Goal: Task Accomplishment & Management: Manage account settings

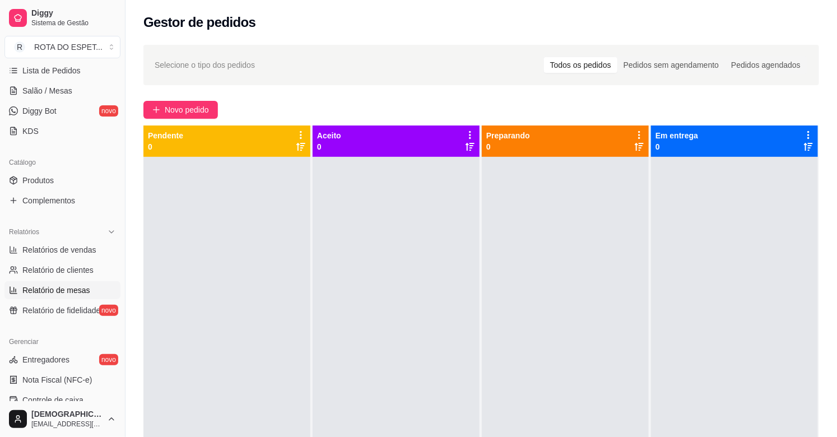
scroll to position [311, 0]
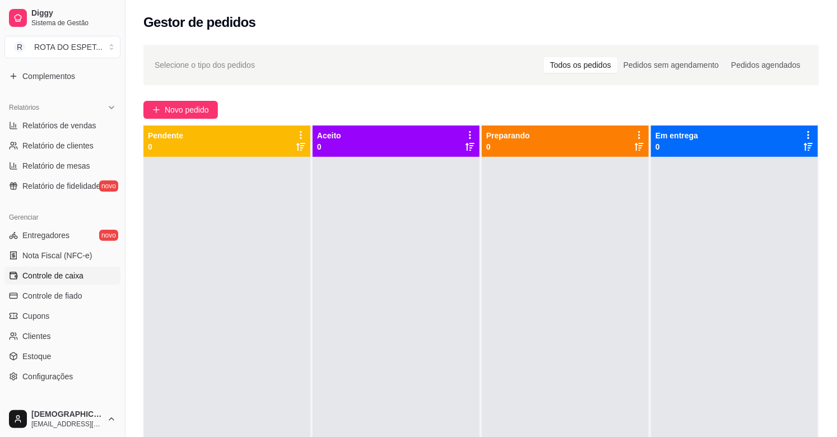
click at [43, 273] on span "Controle de caixa" at bounding box center [52, 275] width 61 height 11
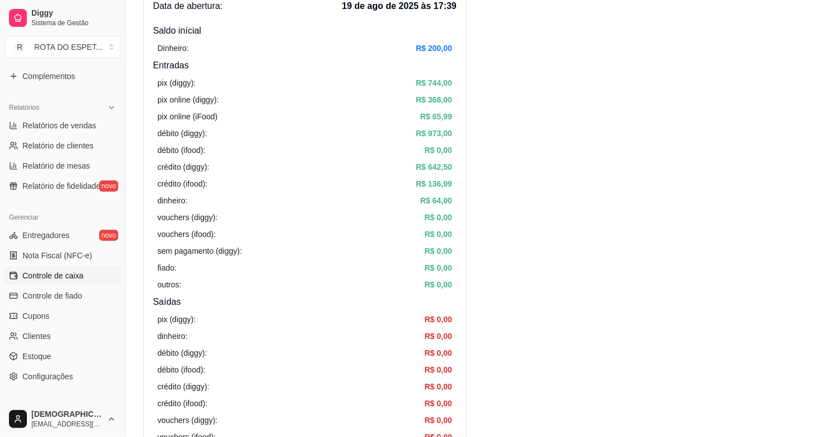
scroll to position [62, 0]
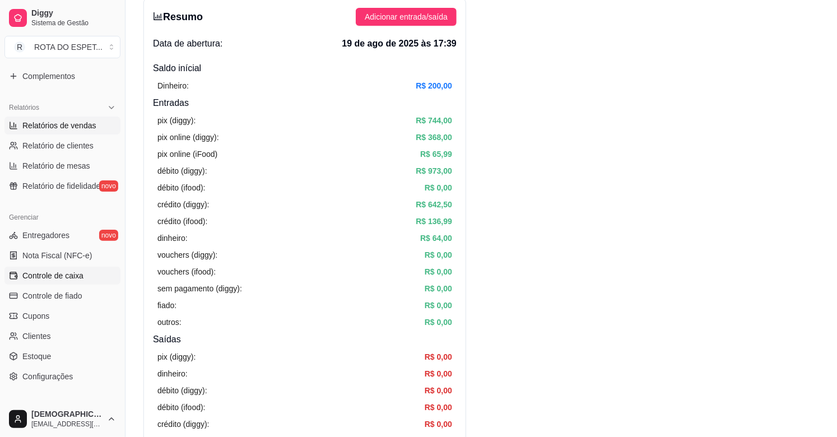
click at [56, 120] on span "Relatórios de vendas" at bounding box center [59, 125] width 74 height 11
select select "ALL"
select select "0"
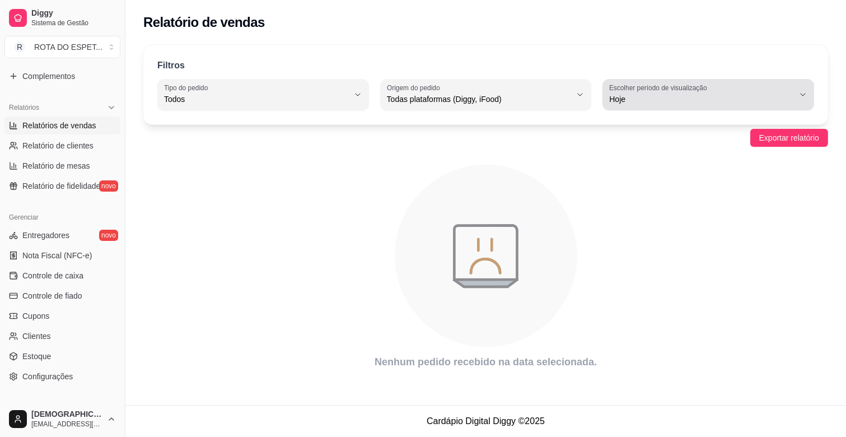
click at [805, 94] on icon "button" at bounding box center [802, 94] width 9 height 9
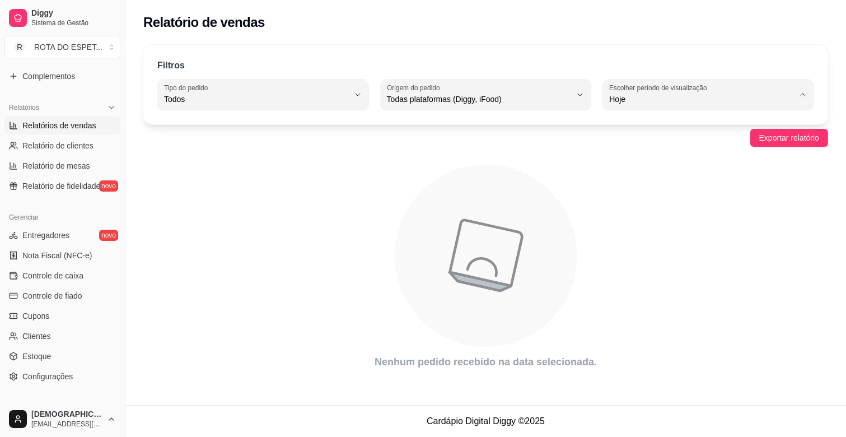
click at [634, 151] on li "Ontem" at bounding box center [708, 144] width 194 height 17
type input "1"
select select "1"
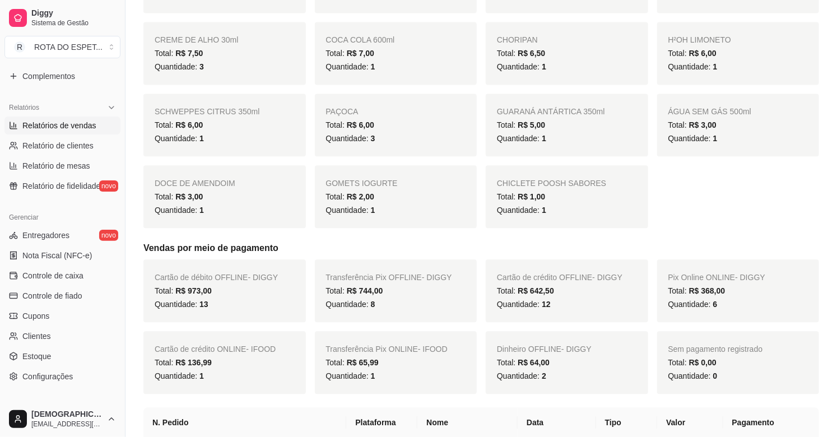
scroll to position [1057, 0]
click at [64, 278] on span "Controle de caixa" at bounding box center [52, 275] width 61 height 11
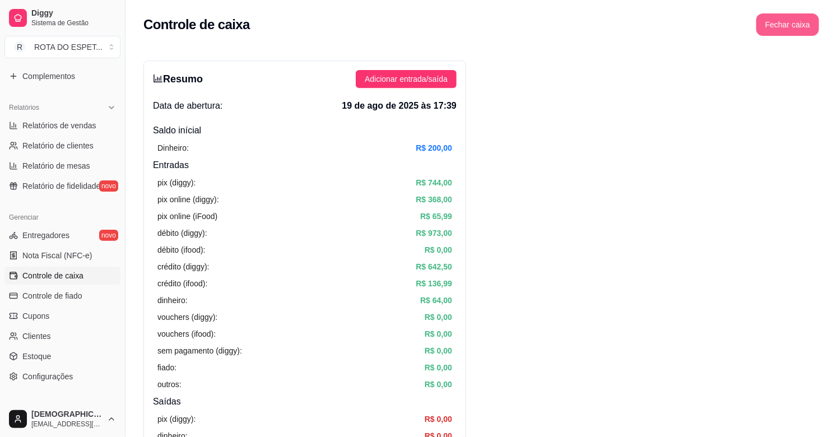
click at [785, 30] on button "Fechar caixa" at bounding box center [787, 24] width 63 height 22
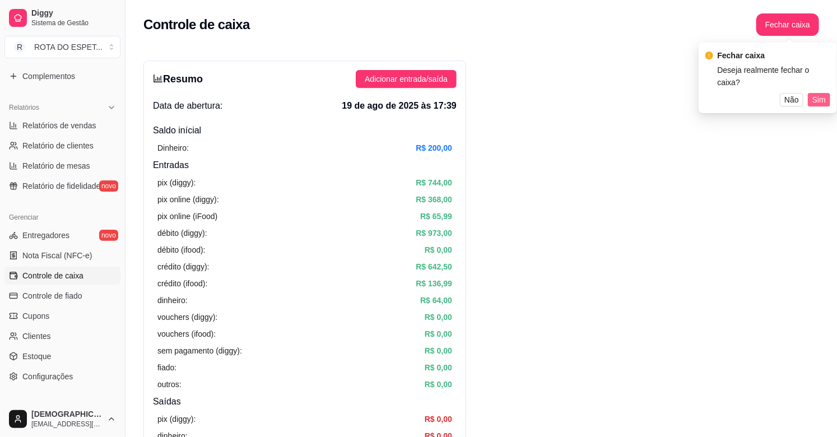
click at [816, 94] on span "Sim" at bounding box center [818, 100] width 13 height 12
